Goal: Complete application form

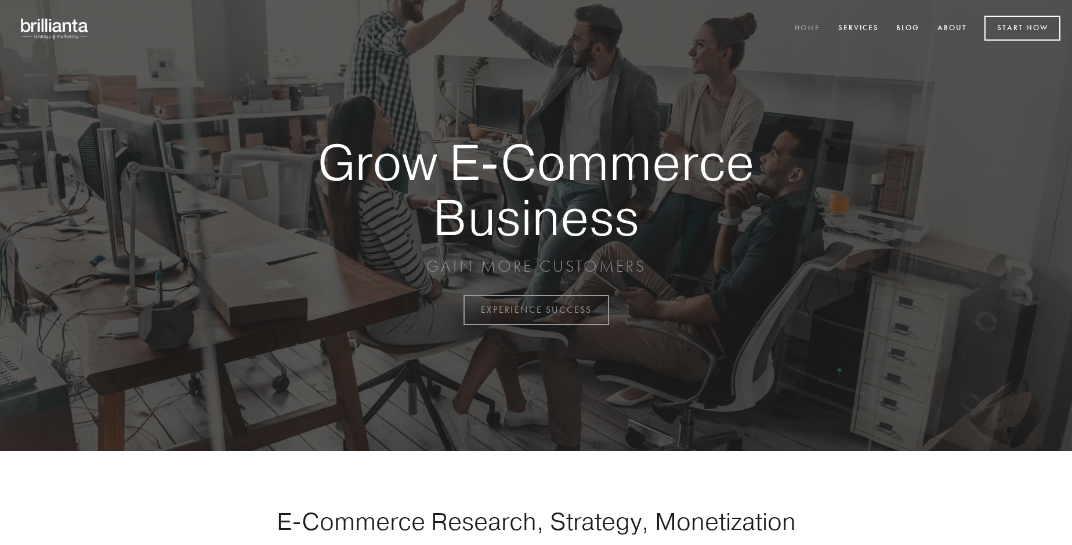
scroll to position [3042, 0]
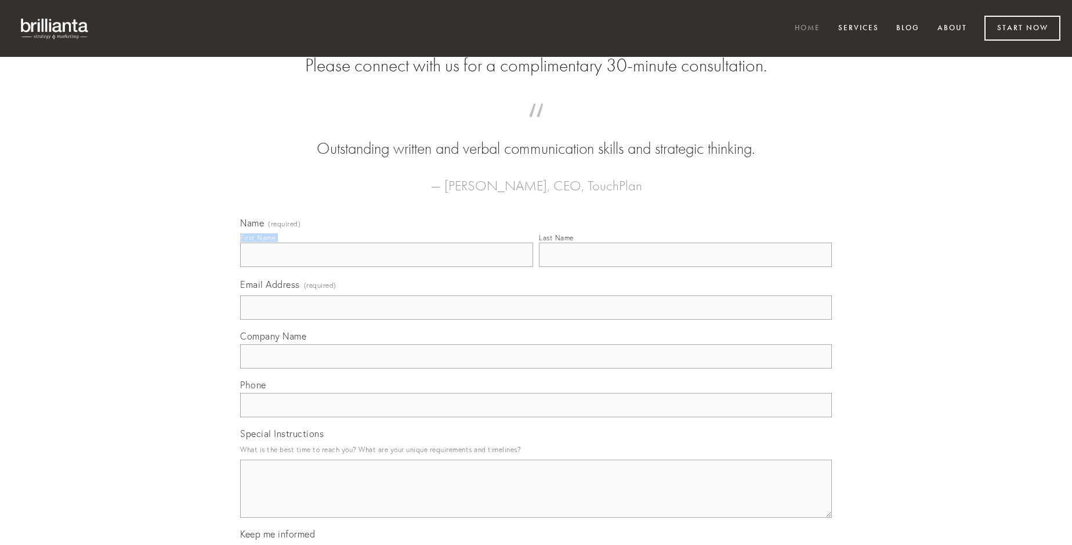
type input "[PERSON_NAME]"
click at [685, 267] on input "Last Name" at bounding box center [685, 255] width 293 height 24
type input "[PERSON_NAME]"
click at [536, 320] on input "Email Address (required)" at bounding box center [536, 307] width 592 height 24
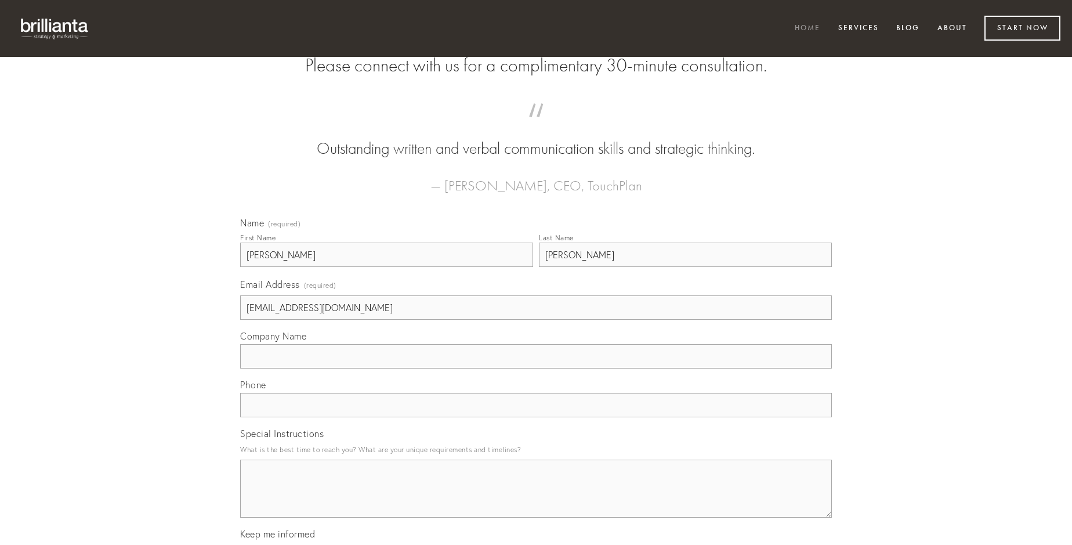
type input "[EMAIL_ADDRESS][DOMAIN_NAME]"
click at [536, 369] on input "Company Name" at bounding box center [536, 356] width 592 height 24
type input "degusto"
click at [536, 417] on input "text" at bounding box center [536, 405] width 592 height 24
click at [536, 499] on textarea "Special Instructions" at bounding box center [536, 489] width 592 height 58
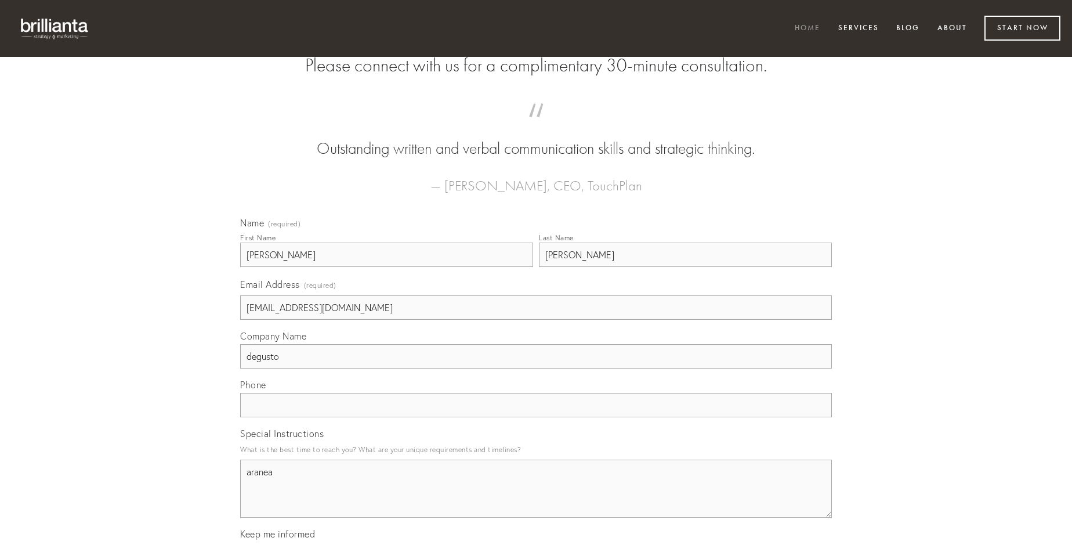
type textarea "aranea"
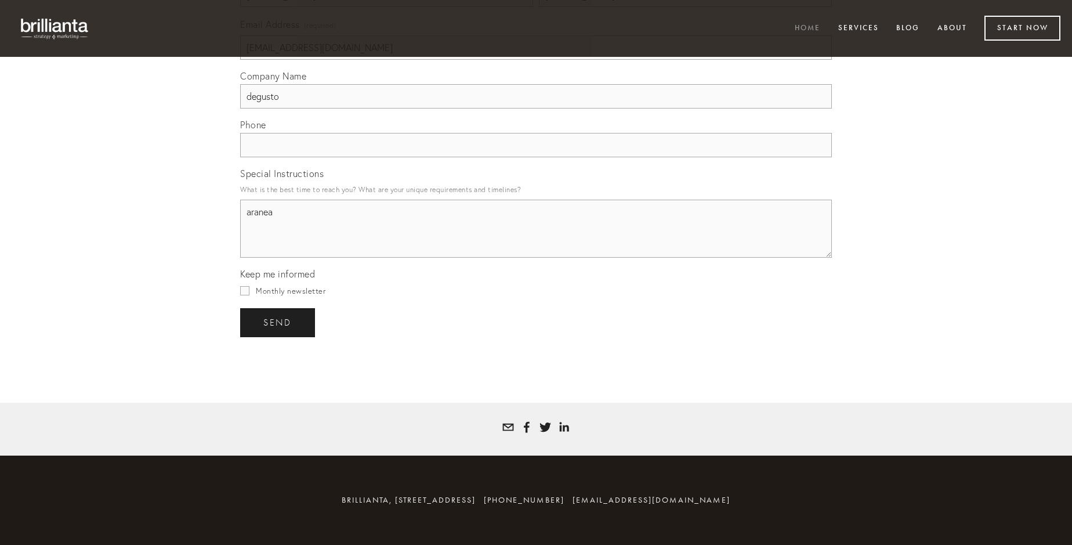
click at [279, 322] on span "send" at bounding box center [277, 322] width 28 height 10
